Goal: Information Seeking & Learning: Find specific page/section

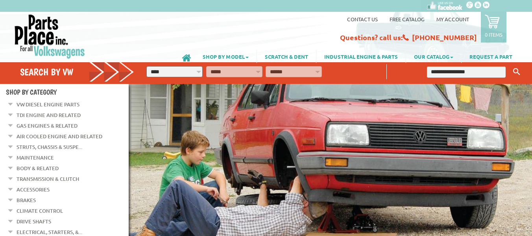
click at [471, 70] on input "text" at bounding box center [466, 71] width 78 height 11
click at [177, 70] on select "**********" at bounding box center [174, 71] width 56 height 11
select select "*********"
click at [146, 66] on select "**********" at bounding box center [174, 71] width 56 height 11
click at [248, 68] on select "**********" at bounding box center [234, 71] width 56 height 11
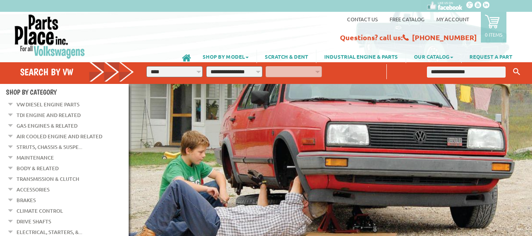
select select "*********"
click at [206, 66] on select "**********" at bounding box center [234, 71] width 56 height 11
click at [300, 71] on select "**********" at bounding box center [293, 71] width 56 height 11
select select "*********"
click at [265, 66] on select "**********" at bounding box center [293, 71] width 56 height 11
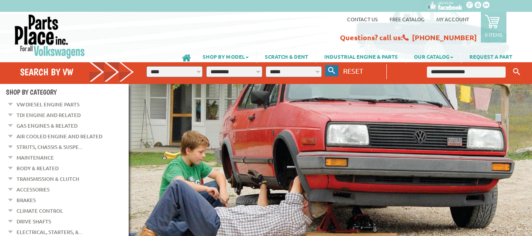
click at [331, 65] on button "button" at bounding box center [331, 70] width 13 height 11
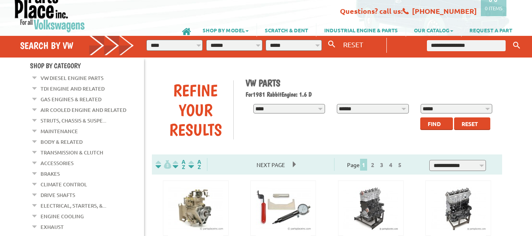
scroll to position [40, 0]
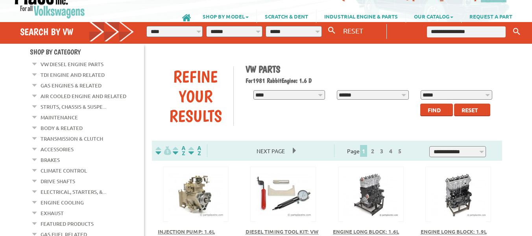
click at [432, 109] on span "Find" at bounding box center [434, 109] width 13 height 7
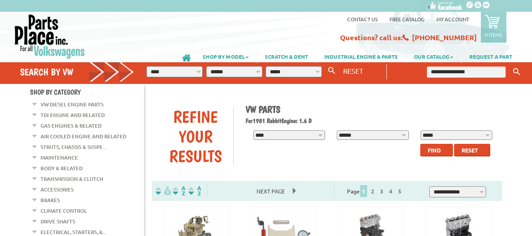
click at [454, 69] on input "text" at bounding box center [466, 71] width 78 height 11
type input "*********"
click at [511, 65] on button "Keyword Search" at bounding box center [517, 71] width 12 height 13
click at [513, 73] on icon "Keyword Search" at bounding box center [516, 71] width 7 height 7
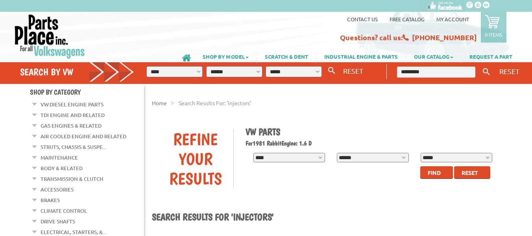
click at [460, 67] on input "*********" at bounding box center [436, 71] width 78 height 11
type input "********"
click at [480, 65] on button "Keyword Search" at bounding box center [486, 71] width 12 height 13
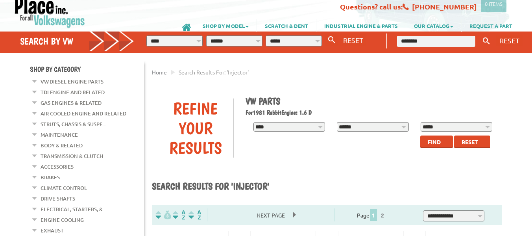
scroll to position [31, 0]
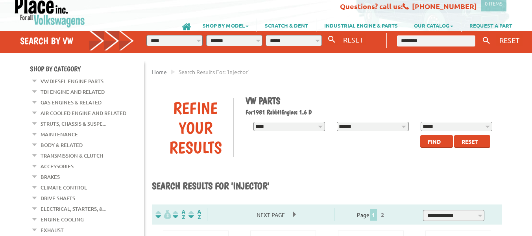
click at [449, 43] on input "********" at bounding box center [436, 40] width 78 height 11
type input "*"
click at [480, 34] on button "Keyword Search" at bounding box center [486, 40] width 12 height 13
click at [330, 37] on icon "button" at bounding box center [331, 39] width 7 height 7
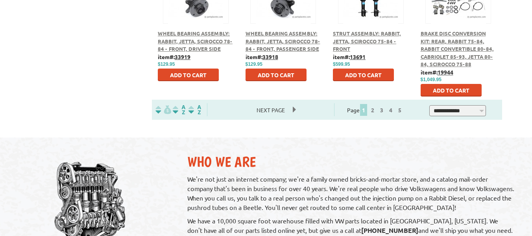
scroll to position [504, 0]
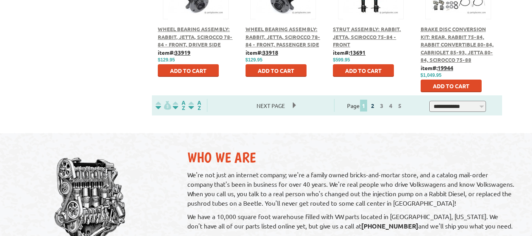
click at [376, 107] on link "2" at bounding box center [372, 105] width 7 height 7
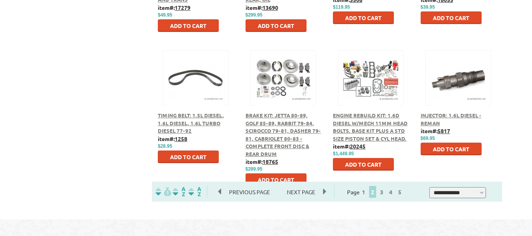
scroll to position [419, 0]
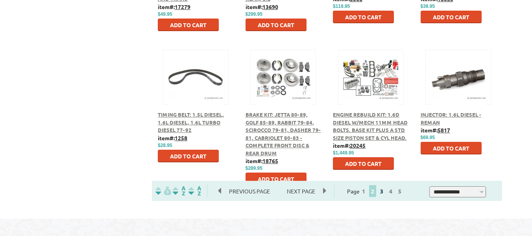
click at [385, 191] on link "3" at bounding box center [381, 190] width 7 height 7
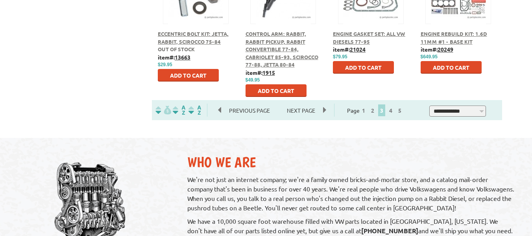
scroll to position [501, 0]
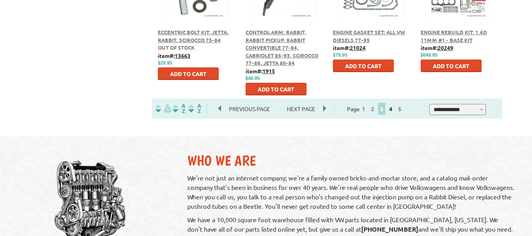
click at [394, 110] on link "4" at bounding box center [390, 108] width 7 height 7
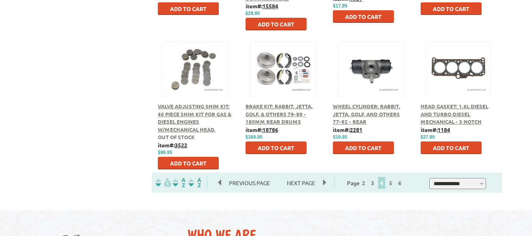
scroll to position [428, 0]
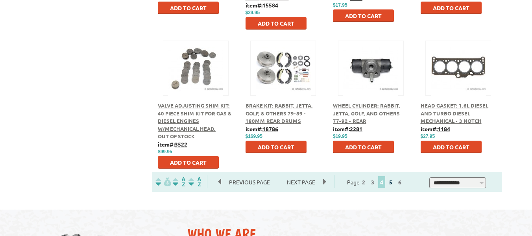
click at [394, 182] on link "5" at bounding box center [390, 181] width 7 height 7
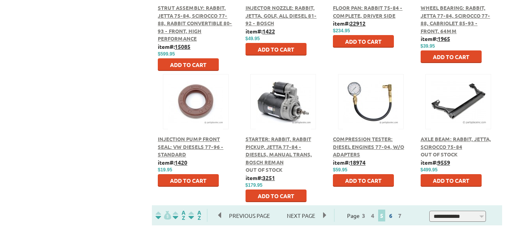
scroll to position [394, 0]
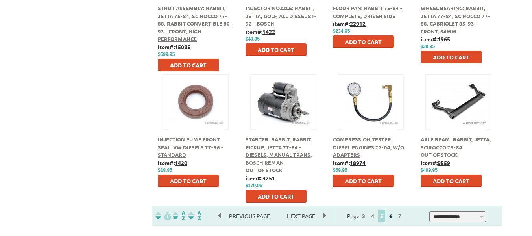
click at [394, 217] on link "6" at bounding box center [390, 215] width 7 height 7
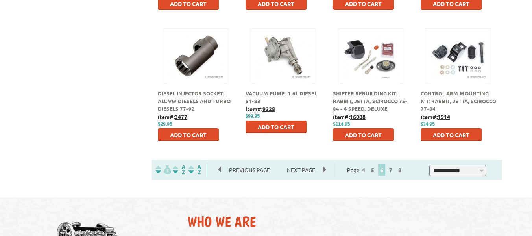
scroll to position [441, 0]
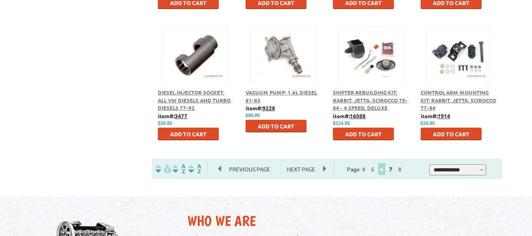
click at [394, 168] on link "7" at bounding box center [390, 168] width 7 height 7
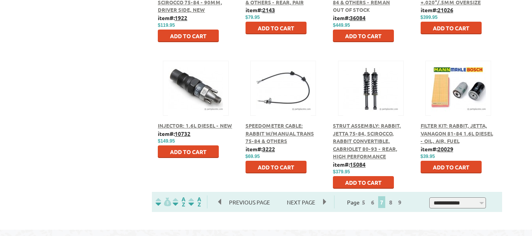
scroll to position [430, 0]
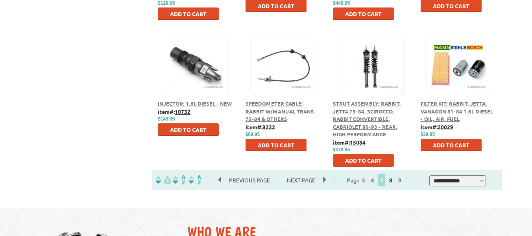
click at [394, 181] on link "8" at bounding box center [390, 179] width 7 height 7
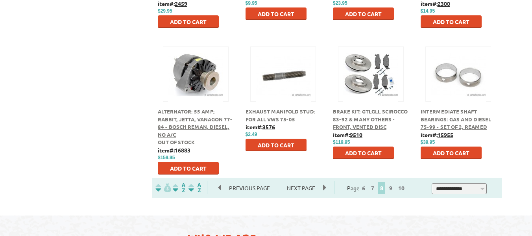
scroll to position [419, 0]
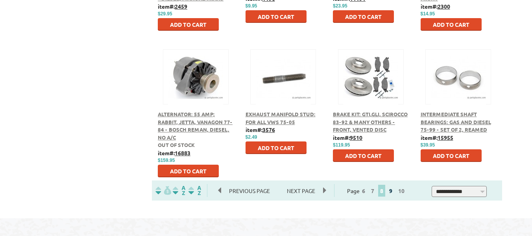
click at [394, 193] on link "9" at bounding box center [390, 190] width 7 height 7
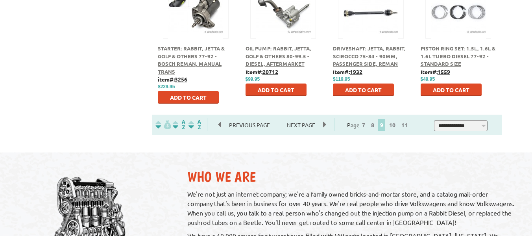
scroll to position [490, 0]
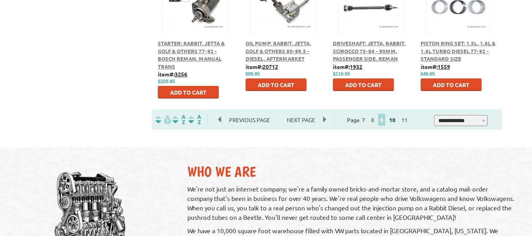
click at [397, 122] on link "10" at bounding box center [392, 119] width 10 height 7
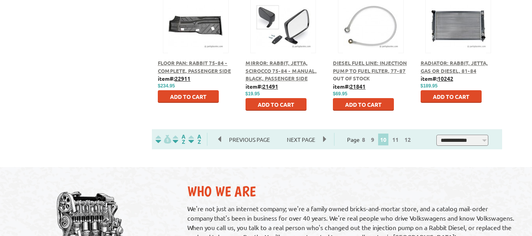
scroll to position [473, 0]
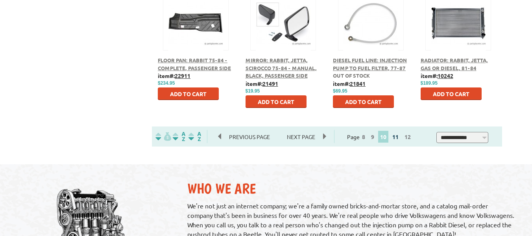
click at [400, 139] on link "11" at bounding box center [395, 136] width 10 height 7
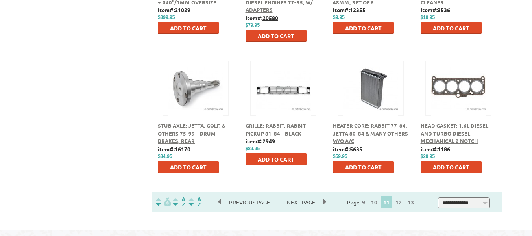
scroll to position [412, 0]
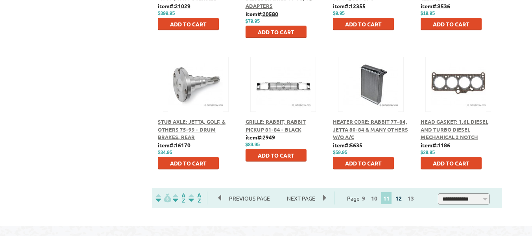
click at [404, 200] on link "12" at bounding box center [398, 197] width 10 height 7
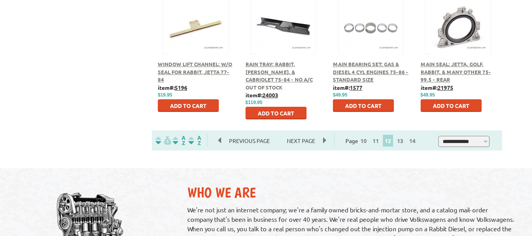
scroll to position [491, 0]
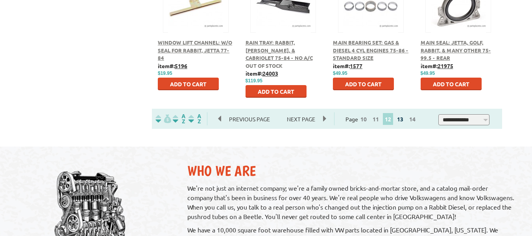
click at [405, 120] on link "13" at bounding box center [400, 118] width 10 height 7
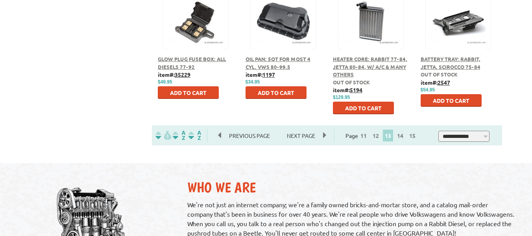
scroll to position [483, 0]
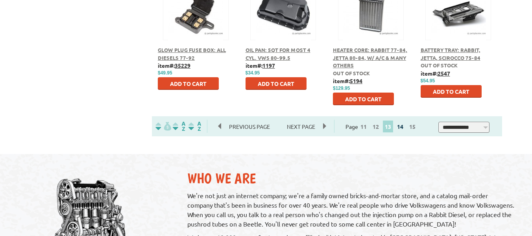
click at [404, 127] on link "14" at bounding box center [400, 126] width 10 height 7
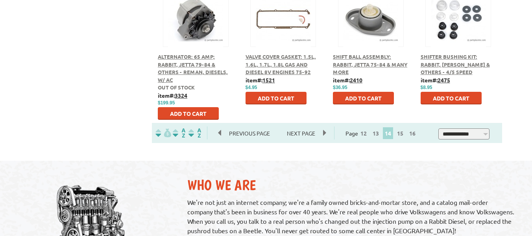
scroll to position [477, 0]
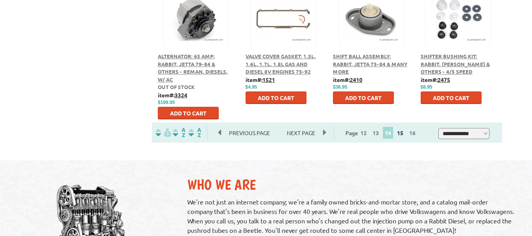
click at [404, 135] on link "15" at bounding box center [400, 132] width 10 height 7
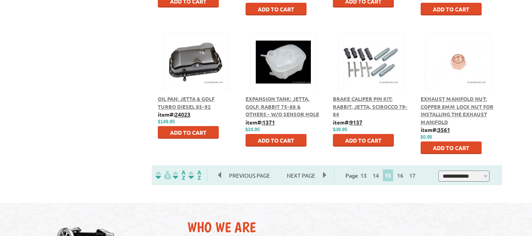
scroll to position [437, 0]
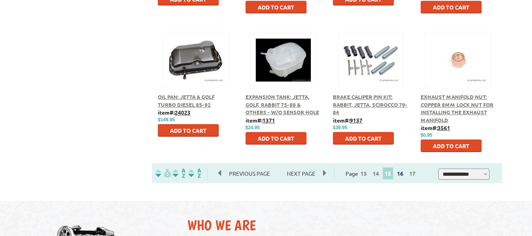
click at [402, 175] on link "16" at bounding box center [400, 173] width 10 height 7
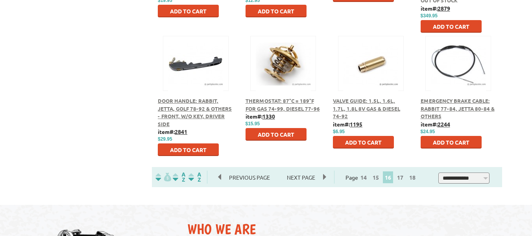
scroll to position [433, 0]
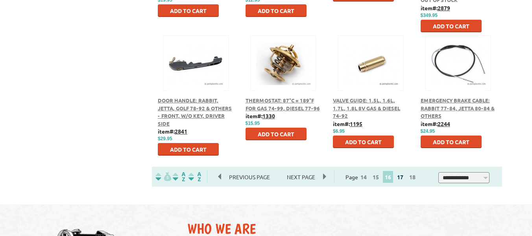
click at [404, 175] on link "17" at bounding box center [400, 176] width 10 height 7
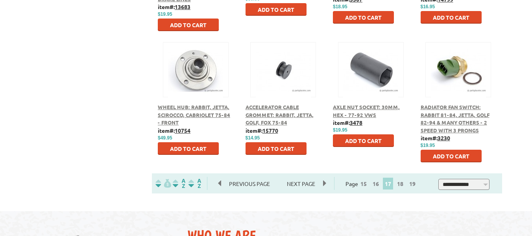
scroll to position [427, 0]
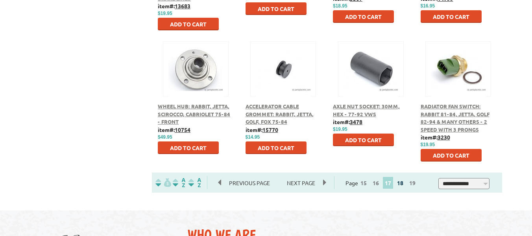
click at [404, 186] on link "18" at bounding box center [400, 182] width 10 height 7
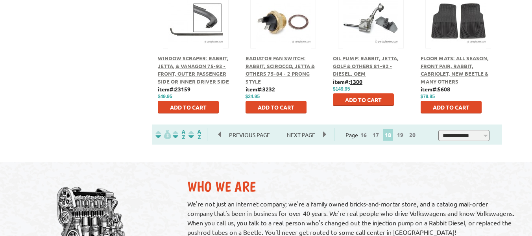
scroll to position [476, 0]
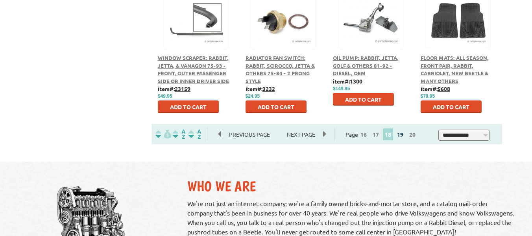
click at [403, 135] on link "19" at bounding box center [400, 134] width 10 height 7
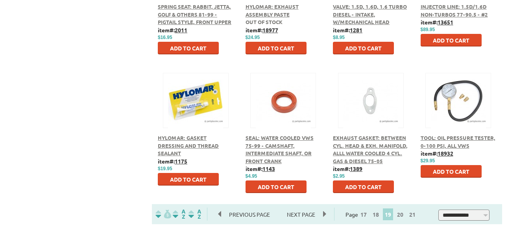
scroll to position [401, 0]
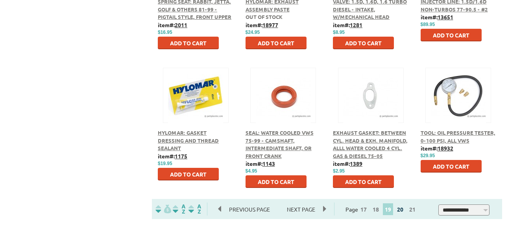
click at [405, 208] on link "20" at bounding box center [400, 208] width 10 height 7
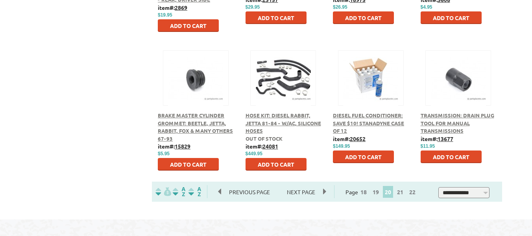
scroll to position [418, 0]
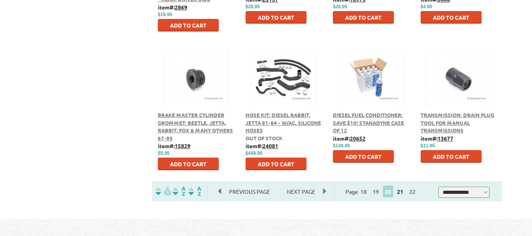
click at [405, 194] on link "21" at bounding box center [400, 191] width 10 height 7
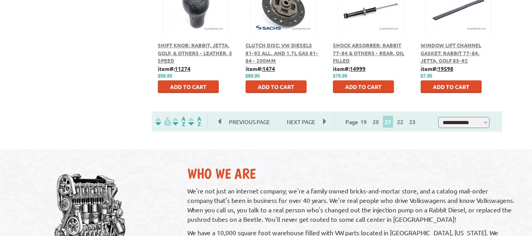
scroll to position [488, 0]
click at [405, 121] on link "22" at bounding box center [400, 121] width 10 height 7
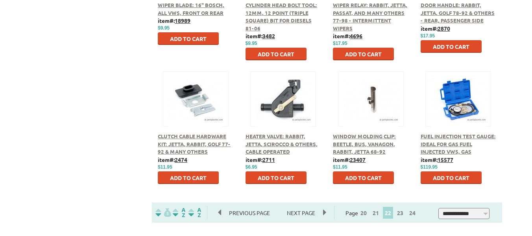
scroll to position [399, 0]
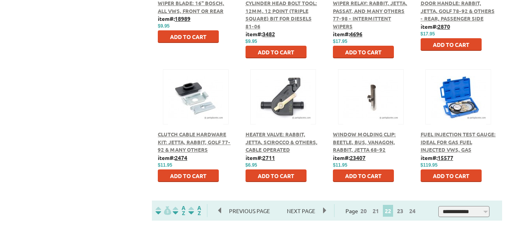
click at [405, 207] on span "23" at bounding box center [399, 211] width 11 height 12
click at [405, 213] on link "23" at bounding box center [400, 210] width 10 height 7
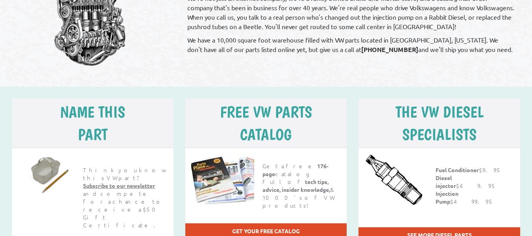
scroll to position [683, 0]
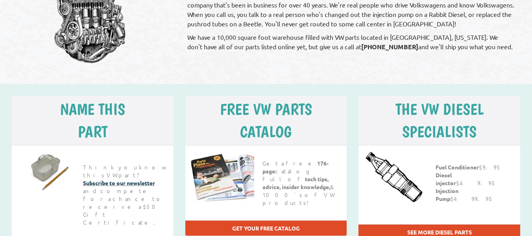
click at [139, 179] on link "Subscribe to our newsletter" at bounding box center [119, 182] width 72 height 7
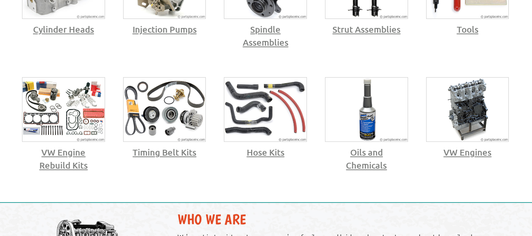
scroll to position [525, 0]
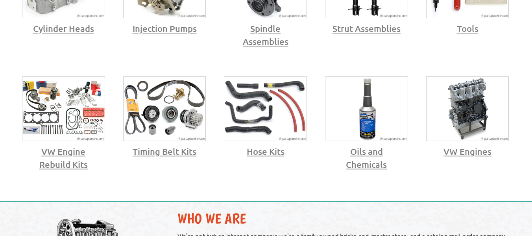
click at [162, 108] on img at bounding box center [164, 109] width 82 height 64
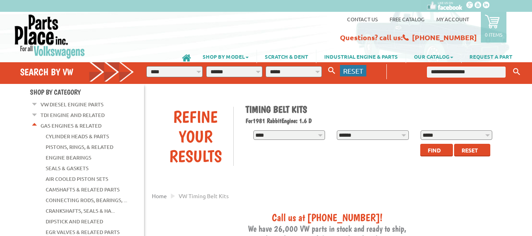
click at [354, 72] on span "RESET" at bounding box center [353, 70] width 20 height 8
select select "*"
select select
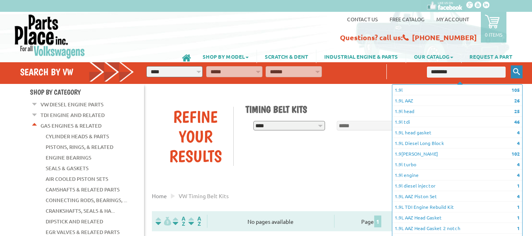
type input "********"
click at [513, 71] on icon "Keyword Search" at bounding box center [516, 71] width 7 height 7
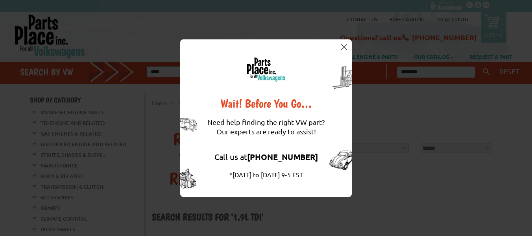
click at [344, 47] on img at bounding box center [344, 47] width 6 height 6
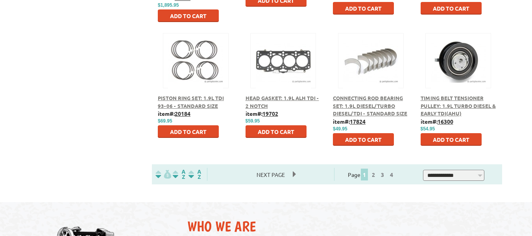
scroll to position [481, 0]
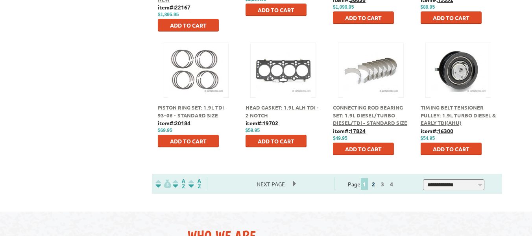
click at [377, 183] on link "2" at bounding box center [373, 183] width 7 height 7
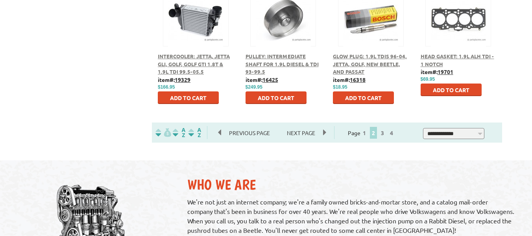
scroll to position [531, 0]
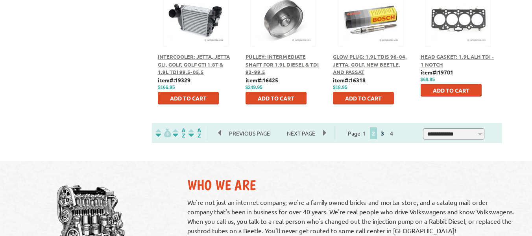
click at [386, 133] on link "3" at bounding box center [382, 132] width 7 height 7
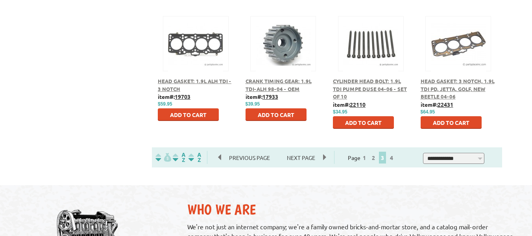
scroll to position [510, 0]
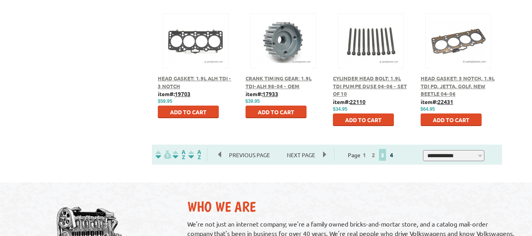
click at [395, 154] on link "4" at bounding box center [391, 154] width 7 height 7
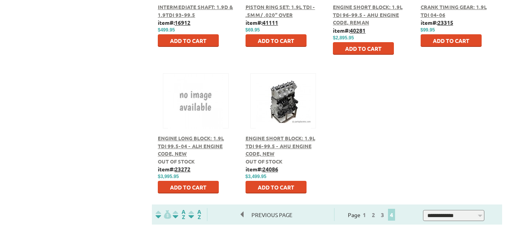
scroll to position [450, 0]
